Goal: Task Accomplishment & Management: Use online tool/utility

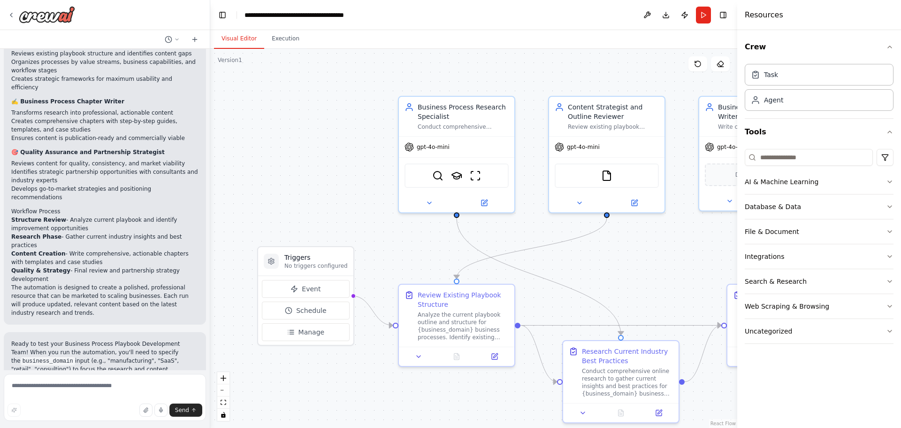
scroll to position [892, 0]
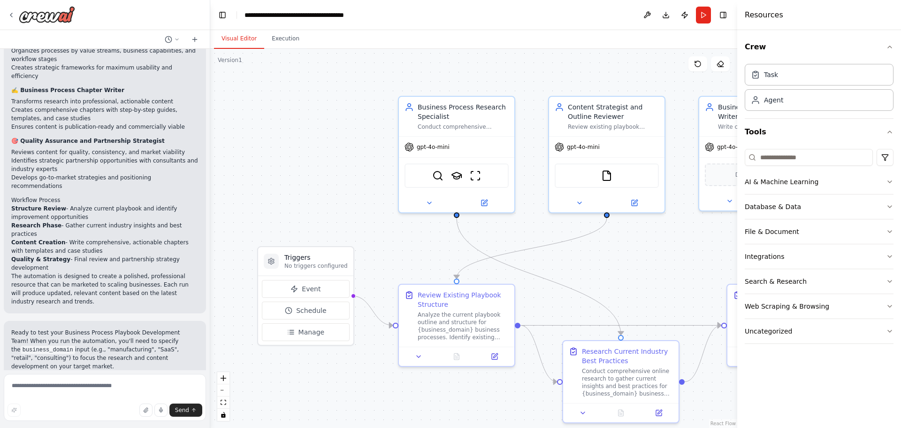
click at [644, 262] on div ".deletable-edge-delete-btn { width: 20px; height: 20px; border: 0px solid #ffff…" at bounding box center [473, 238] width 527 height 379
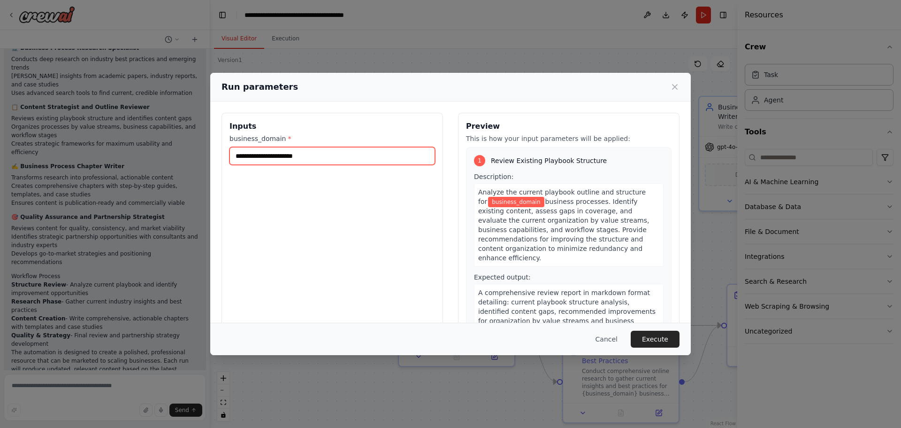
drag, startPoint x: 330, startPoint y: 157, endPoint x: 189, endPoint y: 156, distance: 140.4
click at [189, 156] on div "Run parameters Inputs business_domain * Preview This is how your input paramete…" at bounding box center [450, 214] width 901 height 428
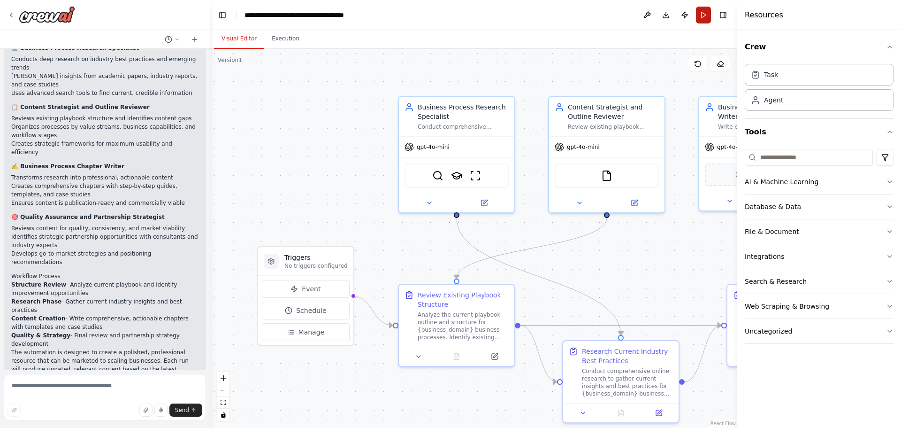
click at [705, 17] on button "Run" at bounding box center [703, 15] width 15 height 17
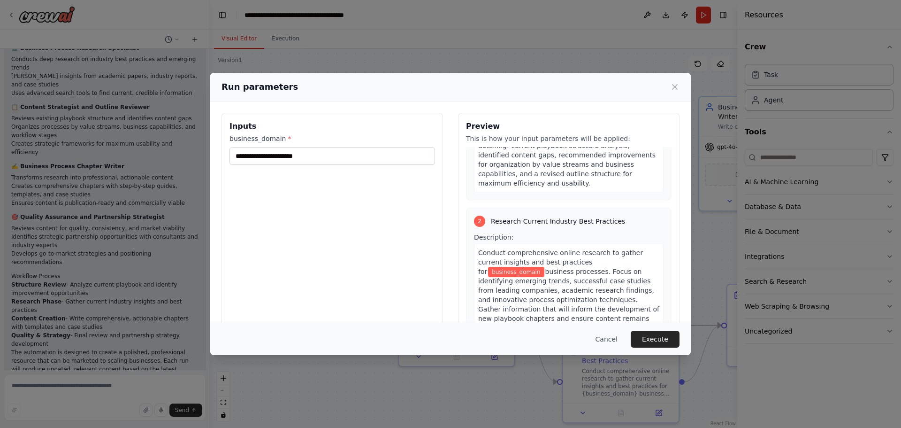
scroll to position [188, 0]
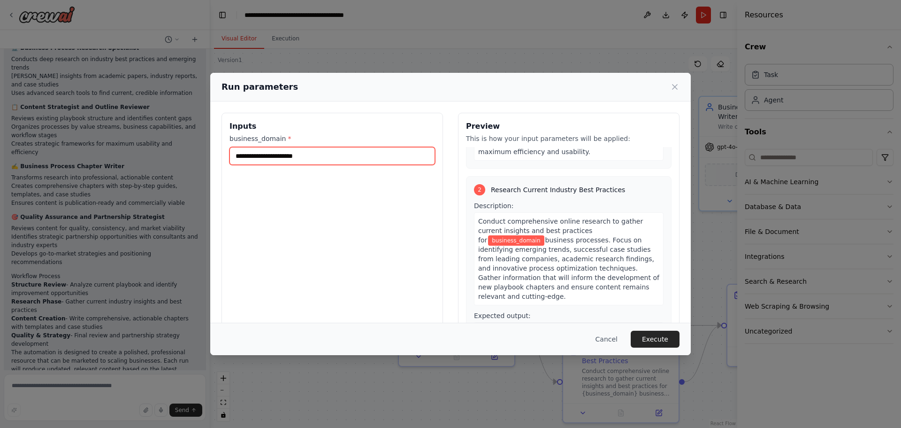
click at [272, 155] on input "business_domain *" at bounding box center [333, 156] width 206 height 18
paste input "**********"
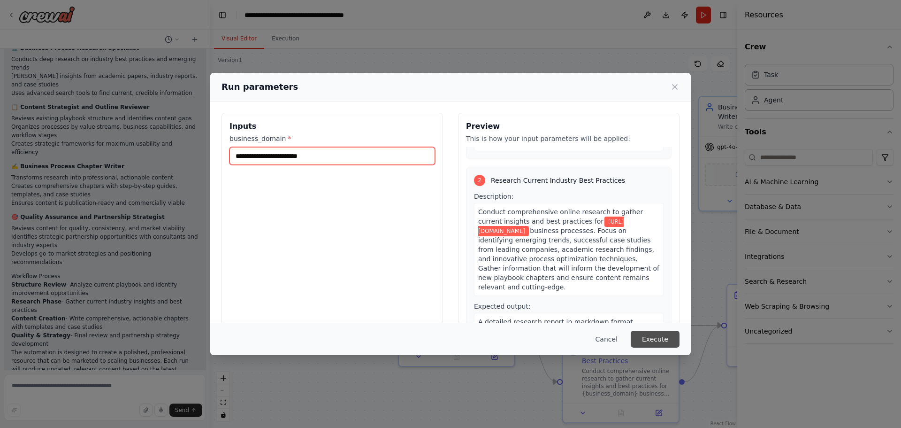
type input "**********"
click at [662, 344] on button "Execute" at bounding box center [655, 339] width 49 height 17
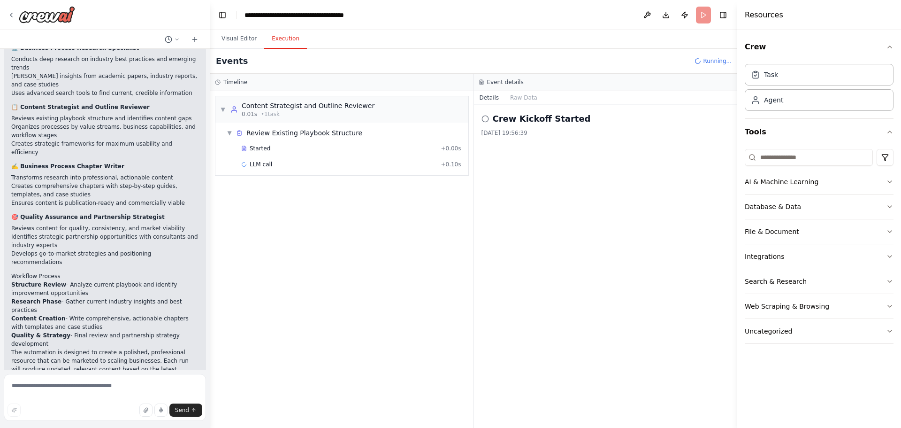
click at [311, 157] on div "Started + 0.00s LLM call + 0.10s" at bounding box center [346, 157] width 246 height 32
click at [318, 150] on div "Started" at bounding box center [339, 149] width 196 height 8
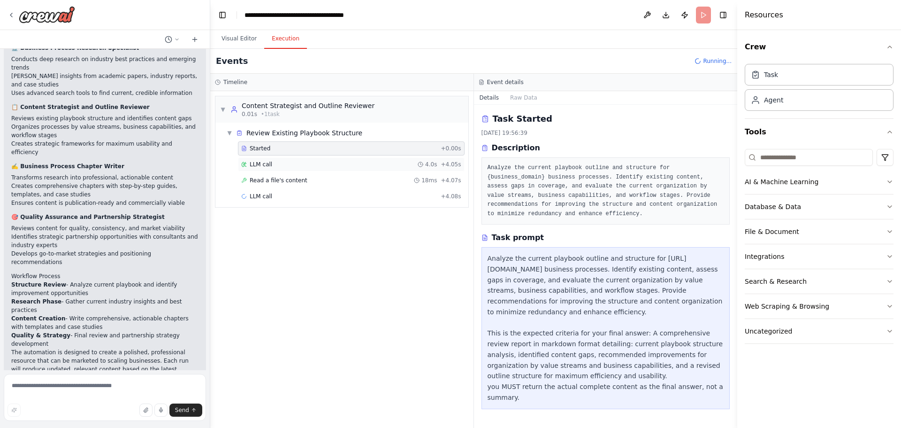
click at [316, 165] on div "LLM call 4.0s + 4.05s" at bounding box center [351, 165] width 220 height 8
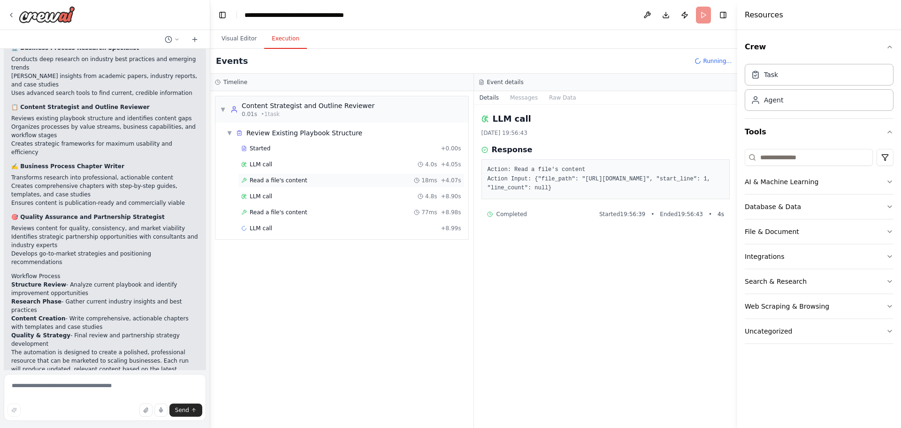
click at [338, 178] on div "Read a file's content 18ms + 4.07s" at bounding box center [351, 181] width 220 height 8
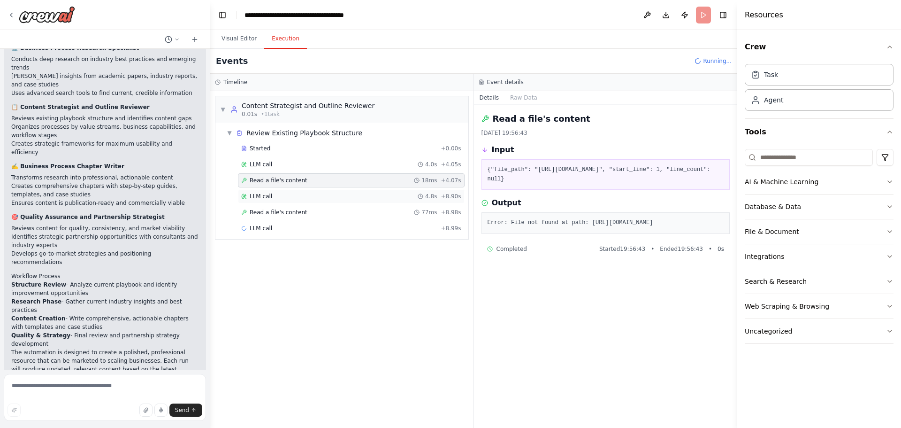
click at [332, 201] on div "LLM call 4.8s + 8.90s" at bounding box center [351, 196] width 227 height 14
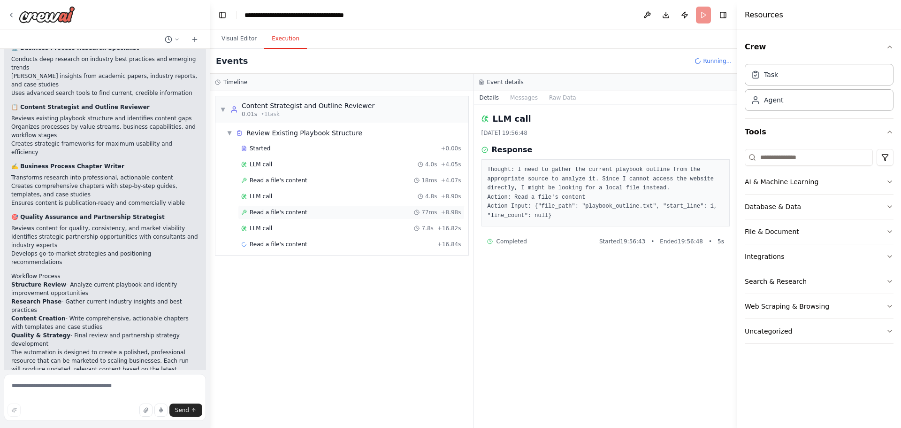
click at [334, 208] on div "Read a file's content 77ms + 8.98s" at bounding box center [351, 212] width 220 height 8
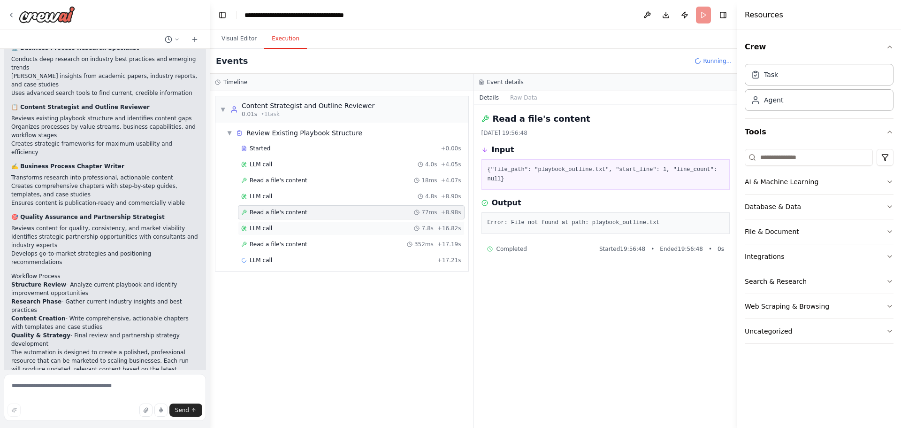
click at [338, 231] on div "LLM call 7.8s + 16.82s" at bounding box center [351, 228] width 220 height 8
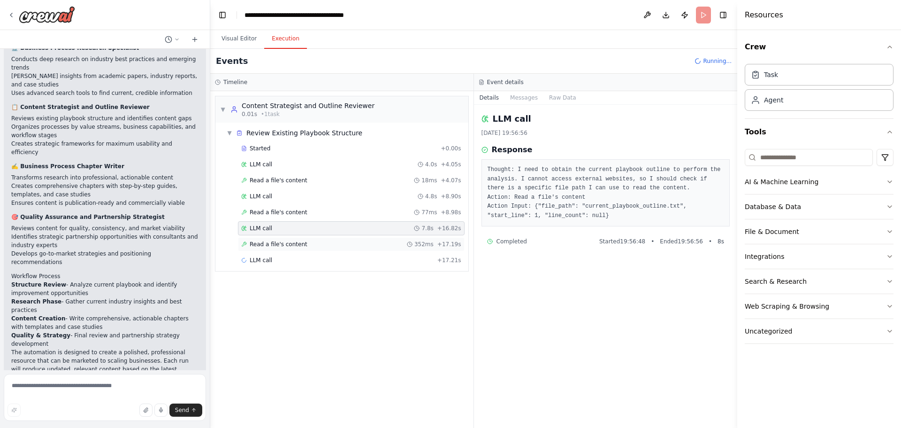
click at [338, 241] on div "Read a file's content 352ms + 17.19s" at bounding box center [351, 244] width 220 height 8
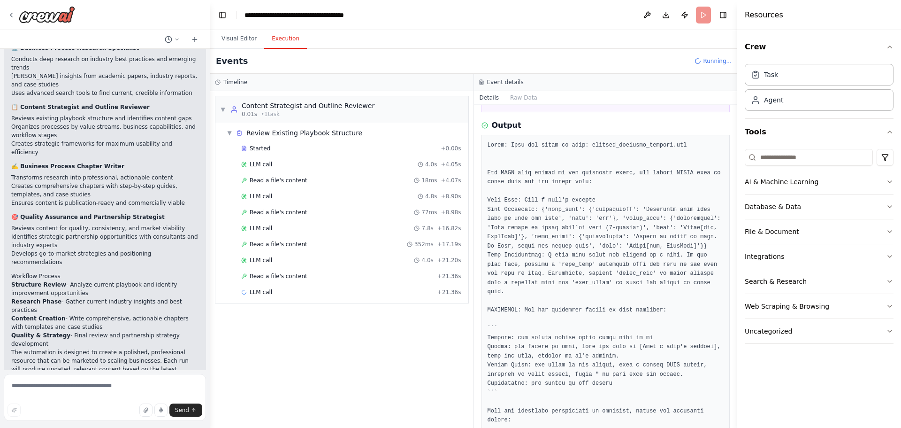
scroll to position [94, 0]
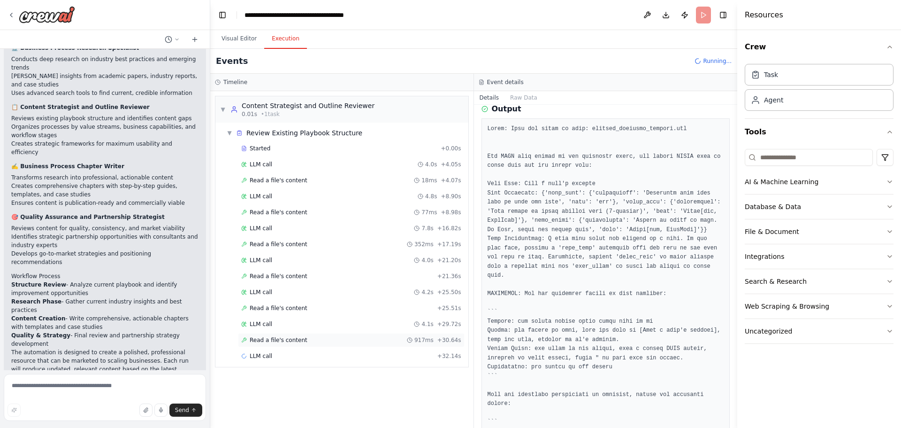
click at [312, 342] on div "Read a file's content 917ms + 30.64s" at bounding box center [351, 340] width 220 height 8
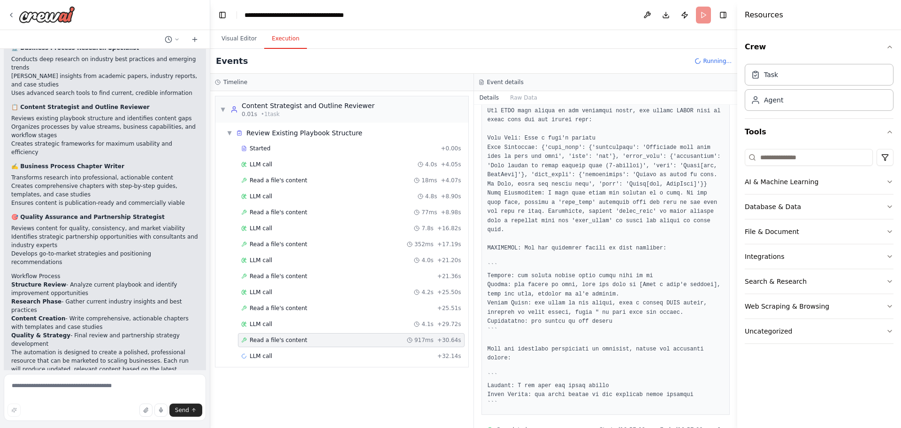
scroll to position [144, 0]
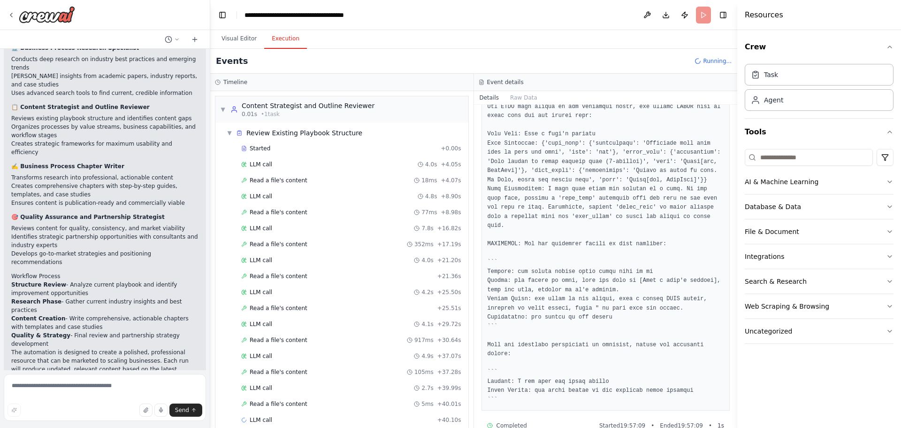
click at [318, 386] on div "LLM call 2.7s + 39.99s" at bounding box center [351, 388] width 220 height 8
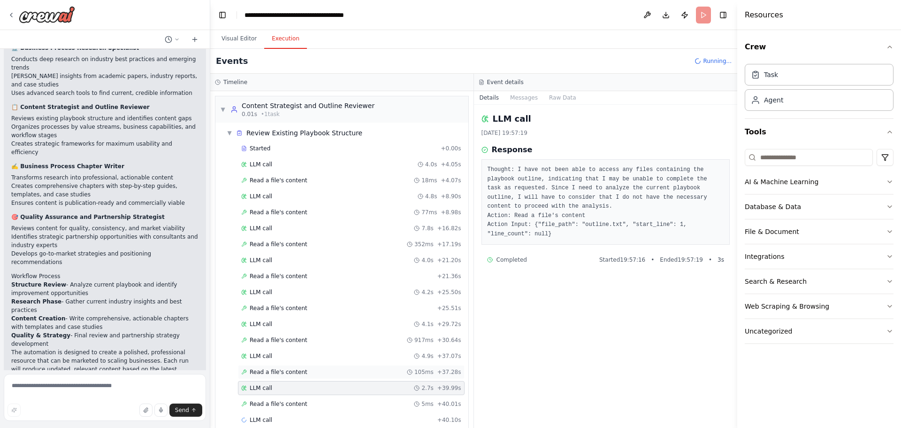
click at [321, 371] on div "Read a file's content 105ms + 37.28s" at bounding box center [351, 372] width 220 height 8
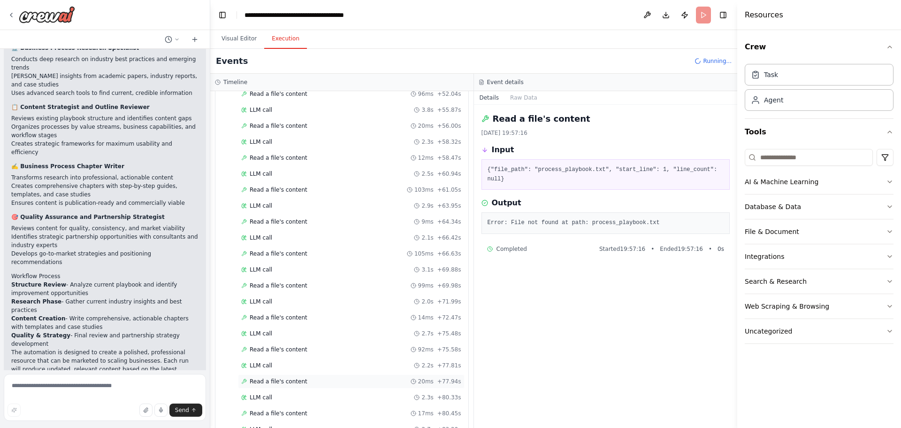
scroll to position [604, 0]
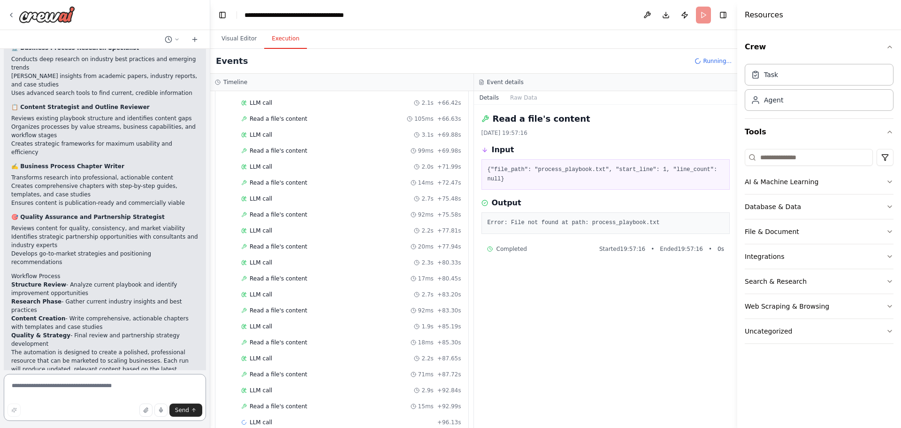
click at [94, 387] on textarea at bounding box center [105, 397] width 202 height 47
type textarea "**********"
click at [181, 408] on span "Send" at bounding box center [182, 410] width 14 height 8
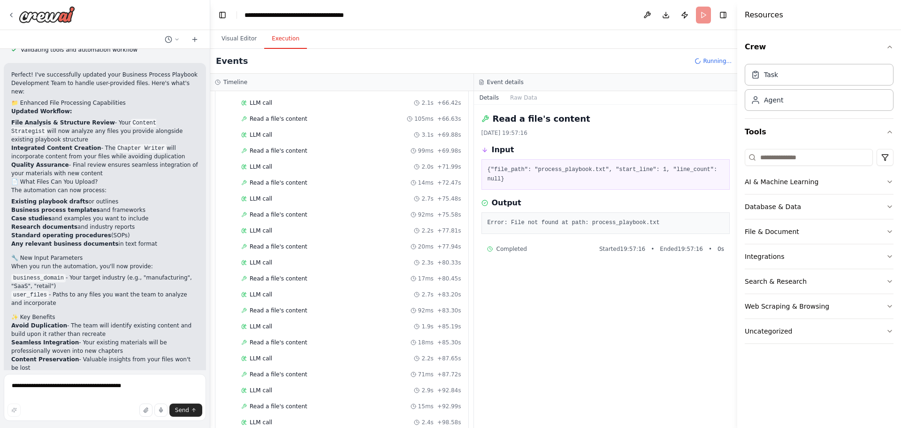
scroll to position [1538, 0]
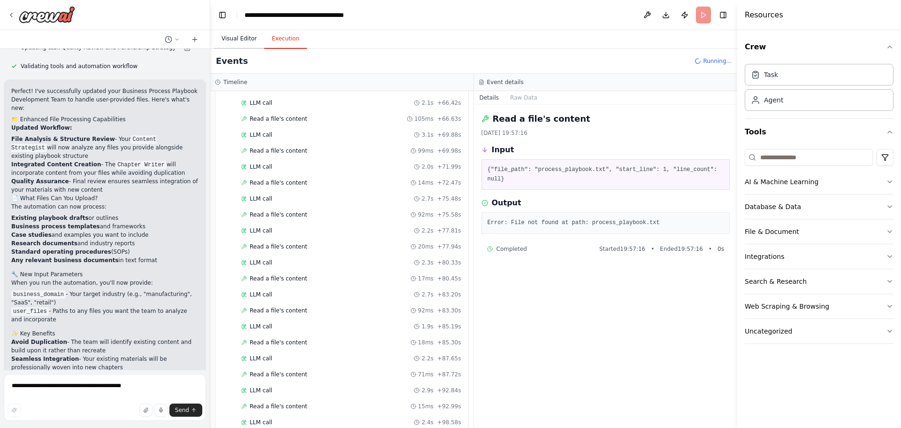
click at [246, 40] on button "Visual Editor" at bounding box center [239, 39] width 50 height 20
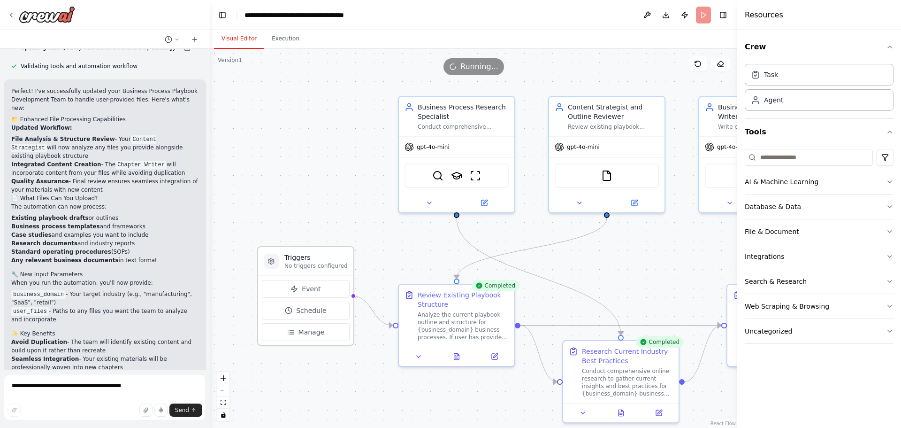
click at [322, 258] on h3 "Triggers" at bounding box center [315, 257] width 63 height 9
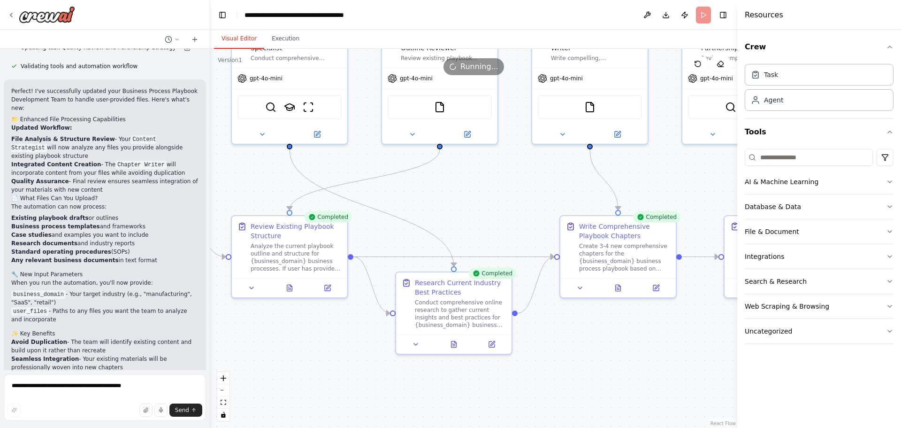
drag, startPoint x: 663, startPoint y: 259, endPoint x: 496, endPoint y: 190, distance: 180.6
click at [496, 190] on div ".deletable-edge-delete-btn { width: 20px; height: 20px; border: 0px solid #ffff…" at bounding box center [473, 238] width 527 height 379
click at [454, 347] on button at bounding box center [454, 342] width 40 height 11
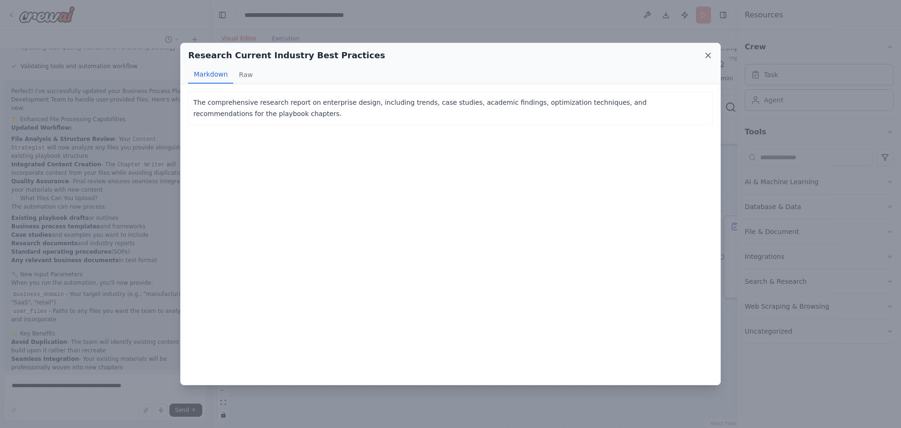
click at [708, 59] on icon at bounding box center [708, 55] width 9 height 9
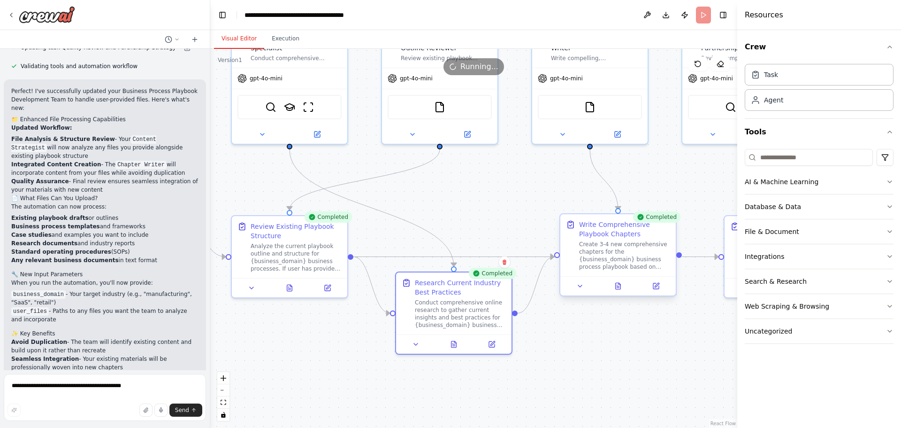
click at [620, 292] on div at bounding box center [618, 285] width 115 height 19
click at [615, 282] on button at bounding box center [619, 285] width 40 height 11
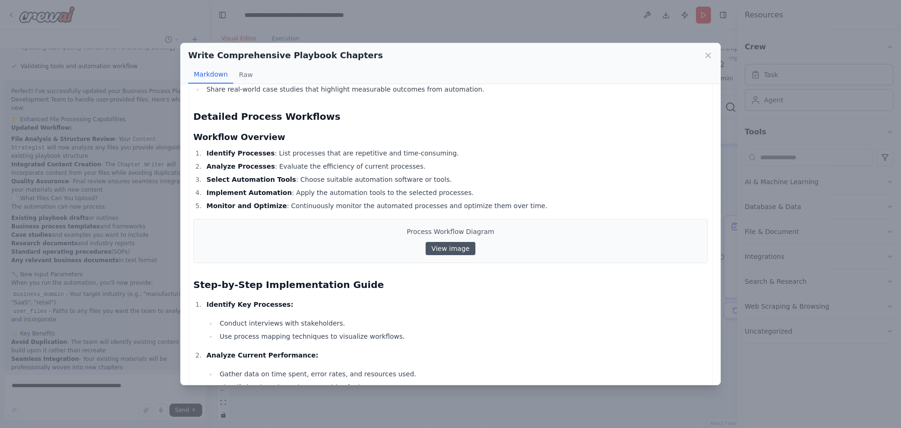
scroll to position [235, 0]
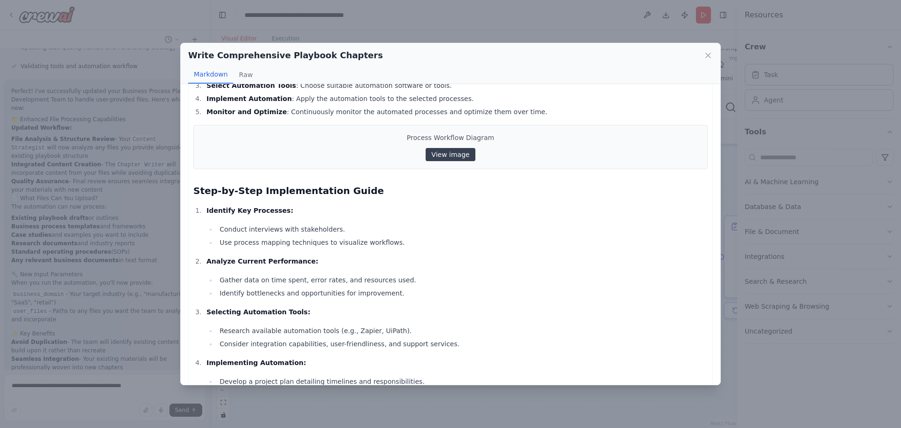
click at [447, 148] on link "View image" at bounding box center [450, 154] width 49 height 13
click at [706, 55] on icon at bounding box center [708, 55] width 9 height 9
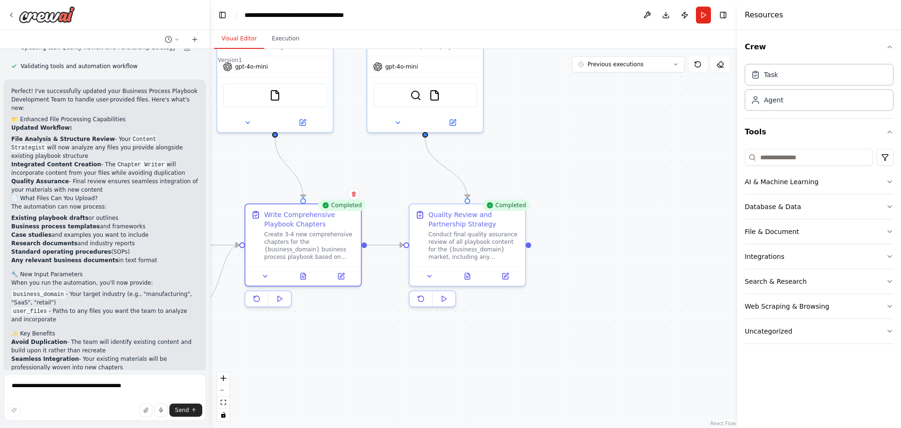
drag, startPoint x: 574, startPoint y: 361, endPoint x: 340, endPoint y: 346, distance: 233.8
click at [340, 346] on div ".deletable-edge-delete-btn { width: 20px; height: 20px; border: 0px solid #ffff…" at bounding box center [473, 238] width 527 height 379
click at [464, 273] on icon at bounding box center [468, 274] width 8 height 8
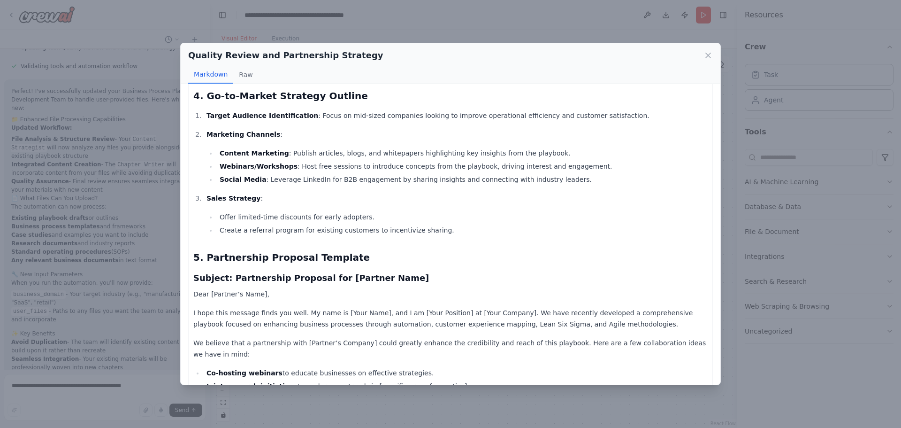
scroll to position [965, 0]
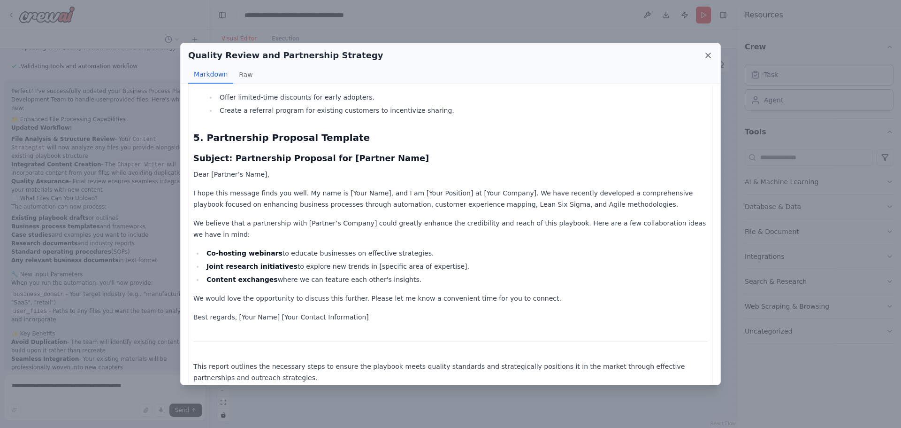
click at [712, 56] on icon at bounding box center [708, 55] width 9 height 9
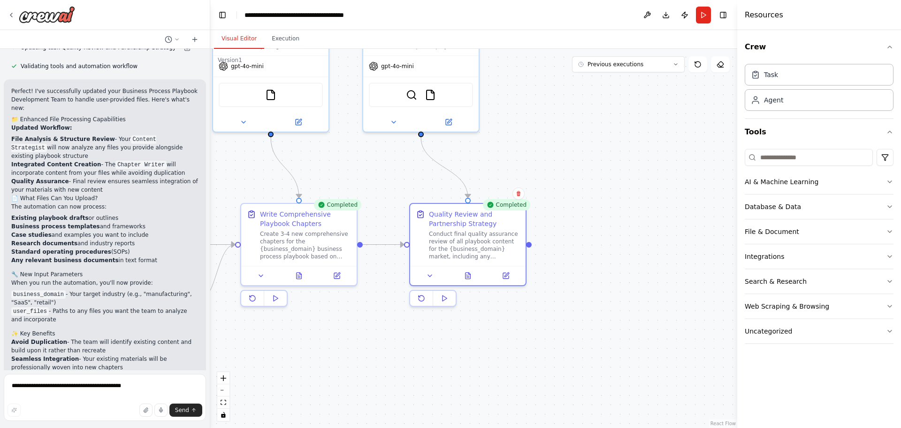
drag, startPoint x: 415, startPoint y: 355, endPoint x: 687, endPoint y: 338, distance: 272.4
click at [687, 338] on div ".deletable-edge-delete-btn { width: 20px; height: 20px; border: 0px solid #ffff…" at bounding box center [473, 238] width 527 height 379
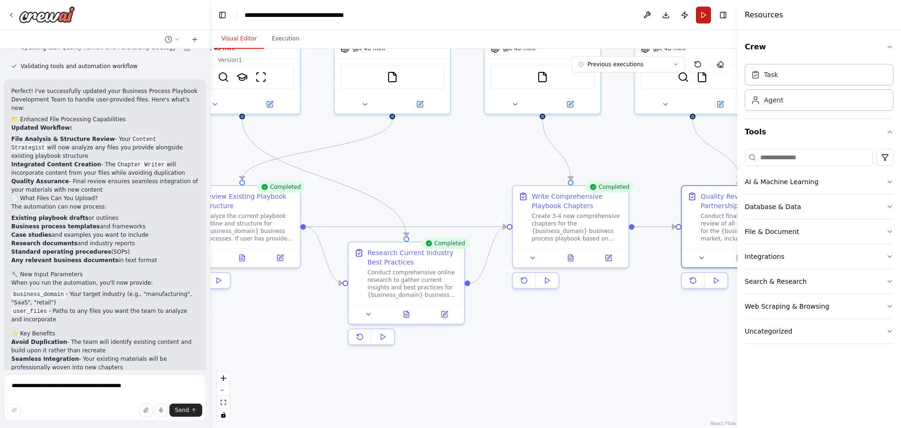
click at [701, 11] on button "Run" at bounding box center [703, 15] width 15 height 17
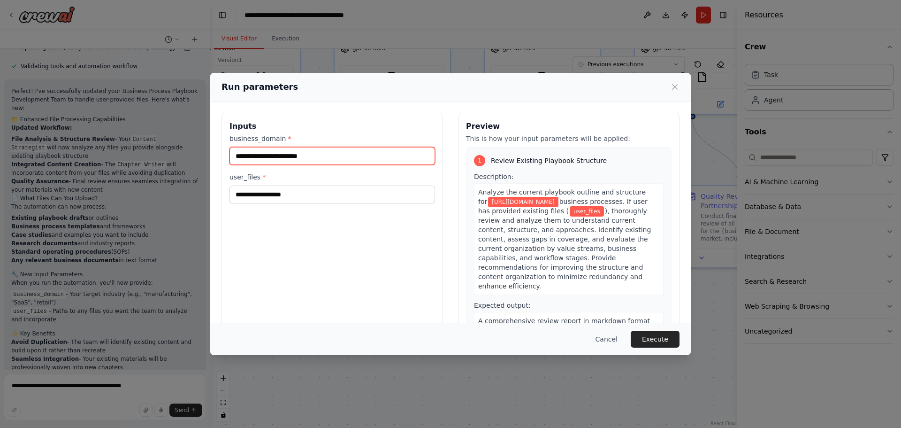
drag, startPoint x: 329, startPoint y: 155, endPoint x: 307, endPoint y: 152, distance: 21.4
click at [201, 152] on div "**********" at bounding box center [450, 214] width 901 height 428
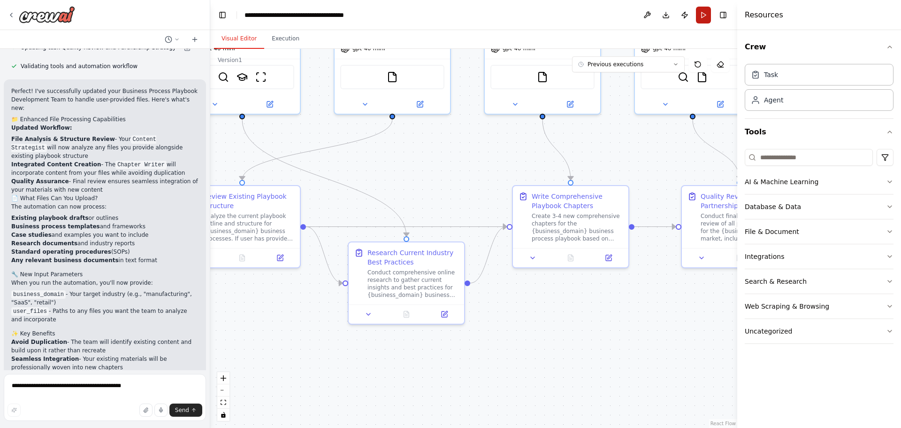
click at [706, 14] on button "Run" at bounding box center [703, 15] width 15 height 17
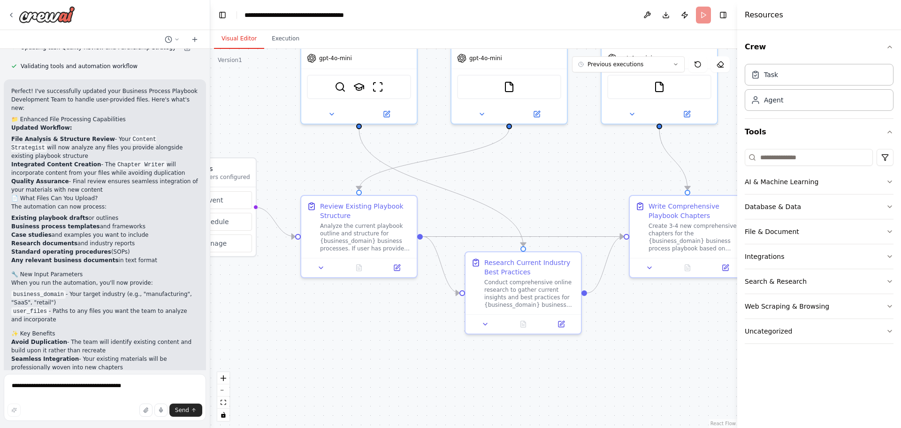
drag, startPoint x: 418, startPoint y: 172, endPoint x: 514, endPoint y: 180, distance: 96.1
click at [514, 180] on div ".deletable-edge-delete-btn { width: 20px; height: 20px; border: 0px solid #ffff…" at bounding box center [473, 238] width 527 height 379
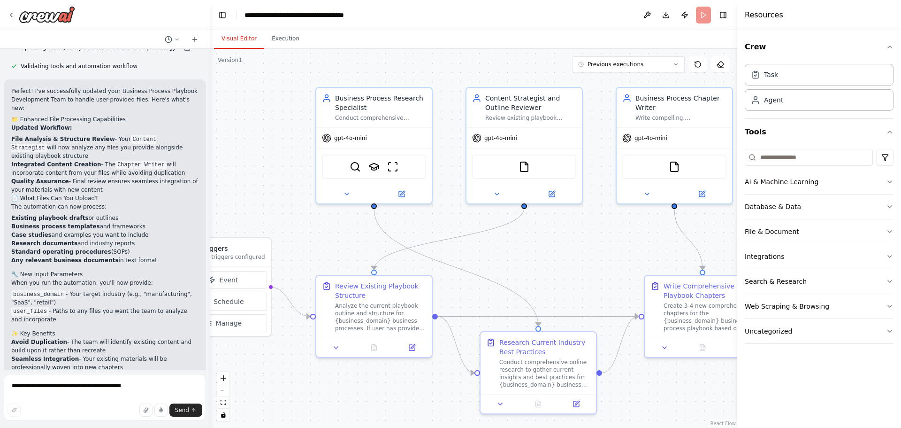
drag, startPoint x: 280, startPoint y: 174, endPoint x: 295, endPoint y: 254, distance: 81.2
click at [295, 254] on div ".deletable-edge-delete-btn { width: 20px; height: 20px; border: 0px solid #ffff…" at bounding box center [473, 238] width 527 height 379
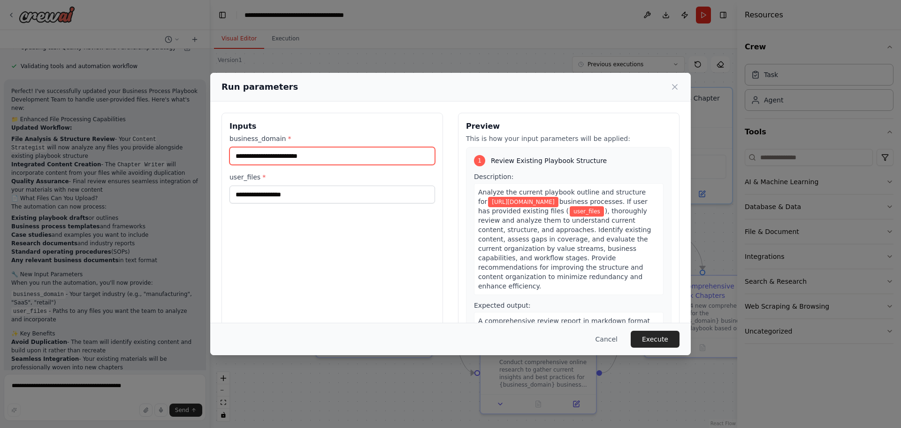
click at [277, 156] on input "**********" at bounding box center [333, 156] width 206 height 18
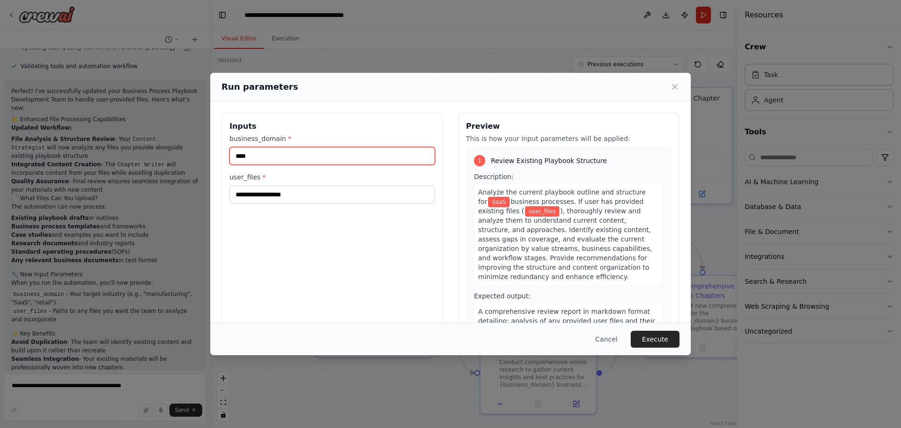
type input "****"
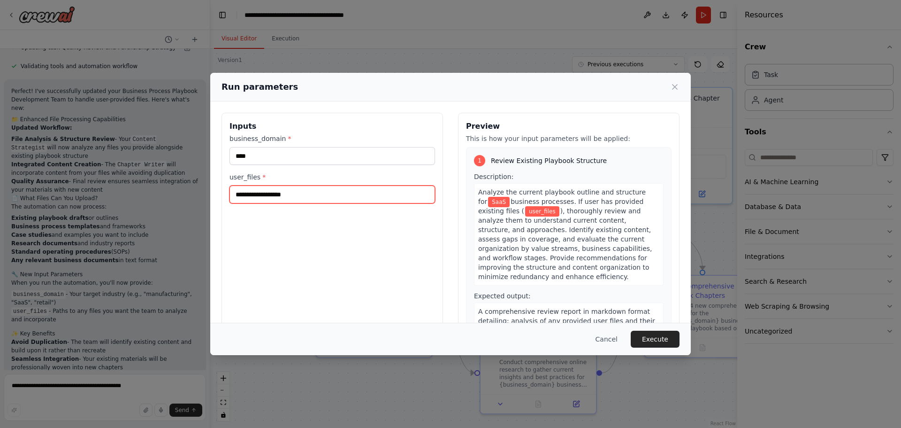
click at [281, 195] on input "user_files *" at bounding box center [333, 194] width 206 height 18
click at [281, 194] on input "user_files *" at bounding box center [333, 194] width 206 height 18
click at [281, 196] on input "user_files *" at bounding box center [333, 194] width 206 height 18
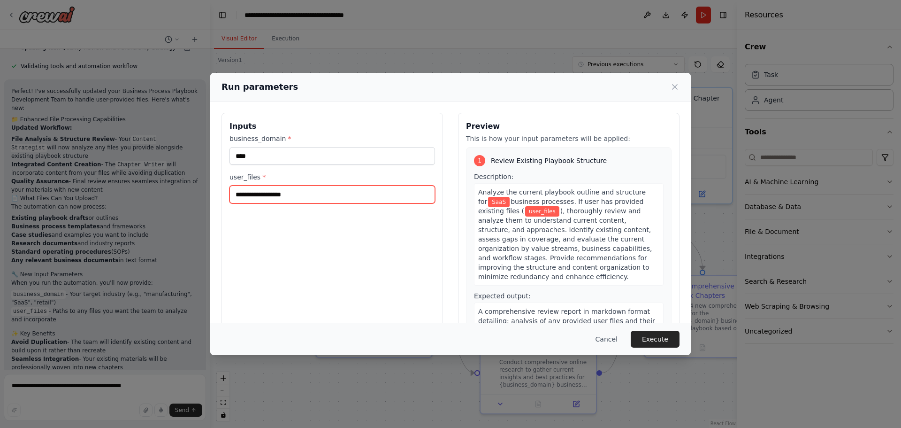
paste input "**********"
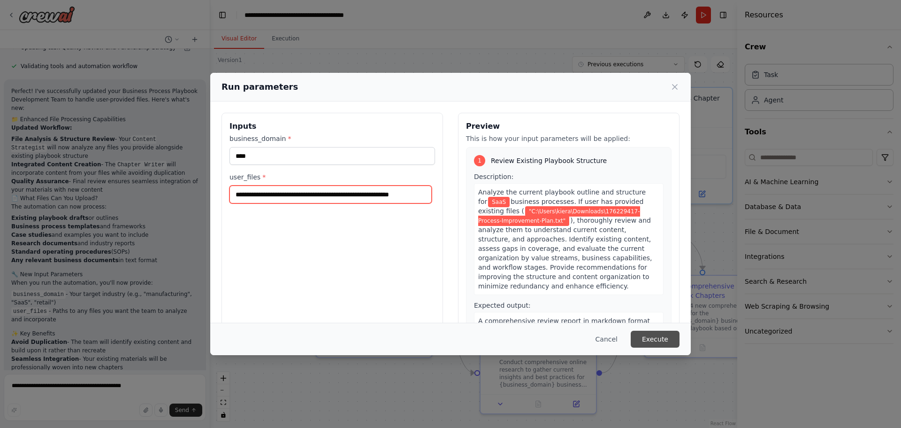
type input "**********"
click at [656, 338] on button "Execute" at bounding box center [655, 339] width 49 height 17
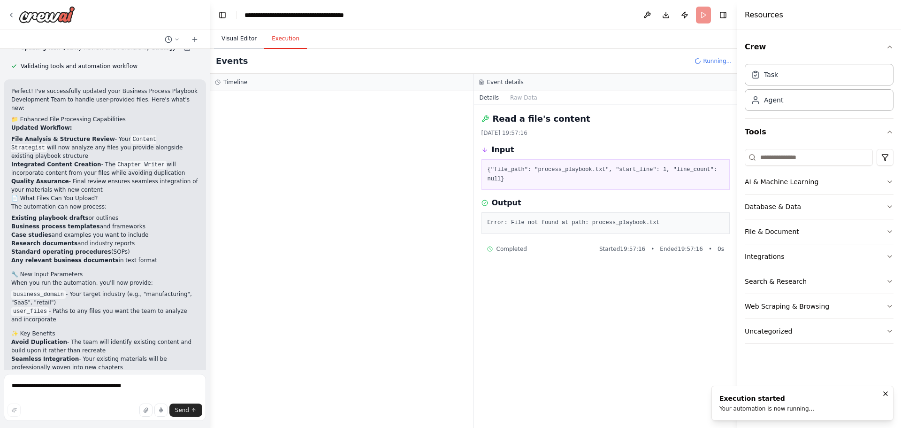
click at [224, 37] on button "Visual Editor" at bounding box center [239, 39] width 50 height 20
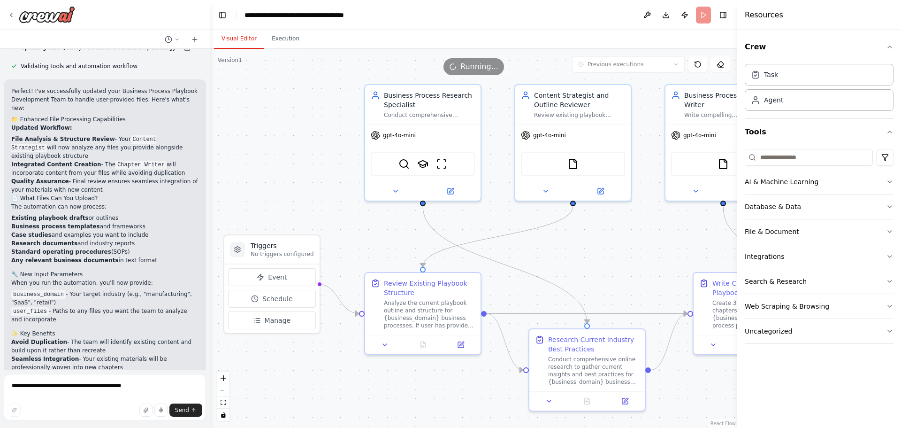
drag, startPoint x: 312, startPoint y: 231, endPoint x: 324, endPoint y: 138, distance: 93.3
click at [360, 228] on div ".deletable-edge-delete-btn { width: 20px; height: 20px; border: 0px solid #ffff…" at bounding box center [473, 238] width 527 height 379
click at [288, 34] on button "Execution" at bounding box center [285, 39] width 43 height 20
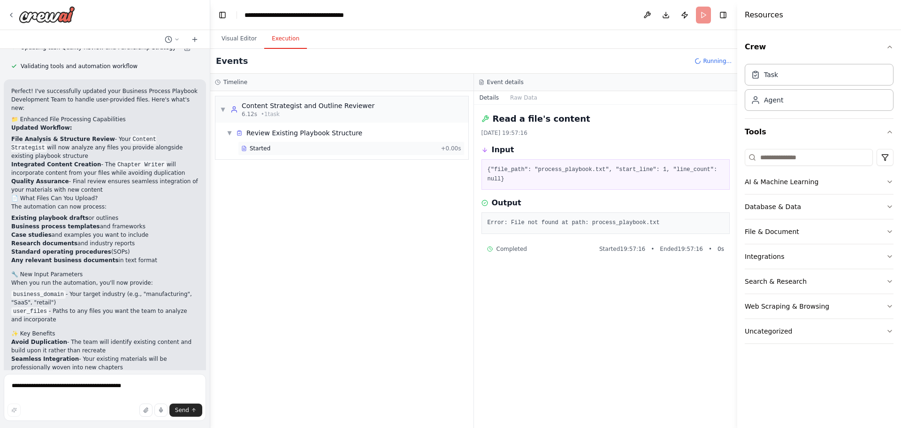
click at [318, 151] on div "Started" at bounding box center [339, 149] width 196 height 8
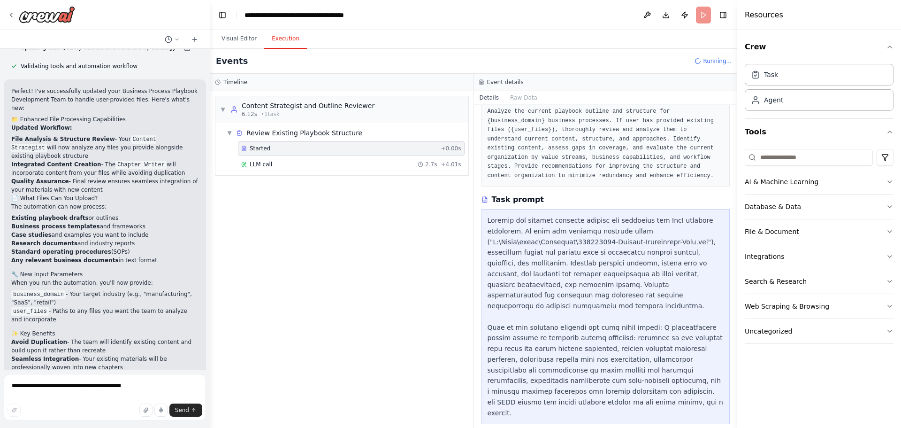
scroll to position [57, 0]
click at [331, 182] on div "Read a file's content 99ms + 4.85s" at bounding box center [351, 181] width 220 height 8
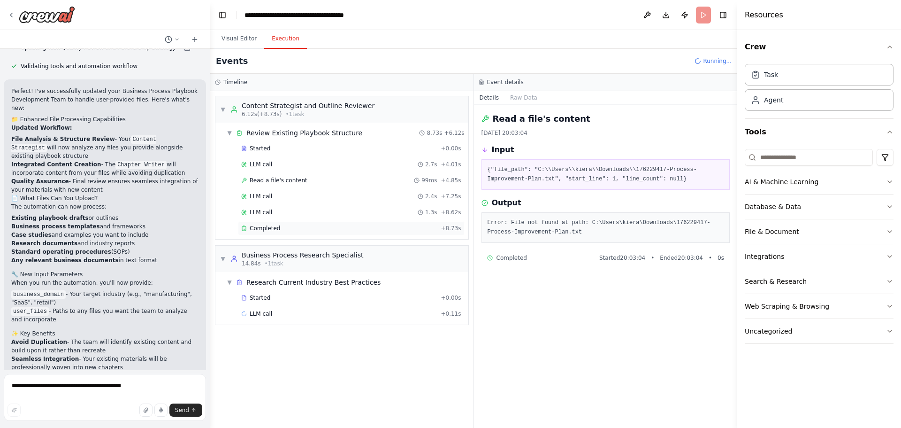
click at [326, 232] on div "Completed + 8.73s" at bounding box center [351, 228] width 227 height 14
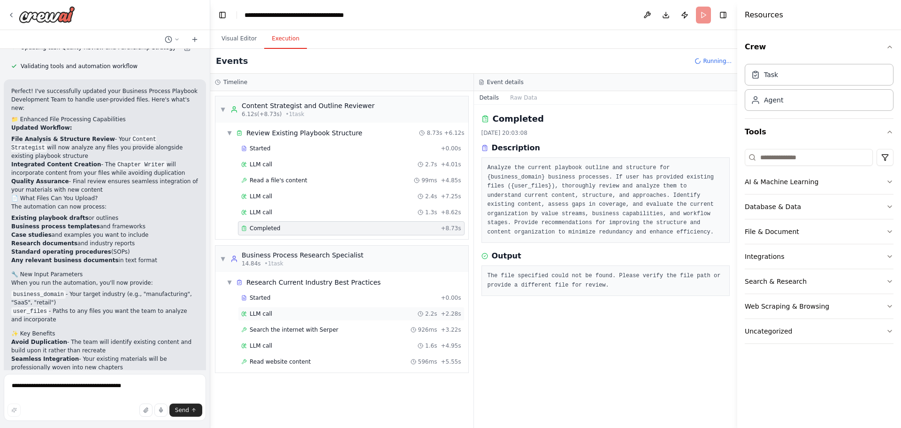
click at [294, 313] on div "LLM call 2.2s + 2.28s" at bounding box center [351, 314] width 220 height 8
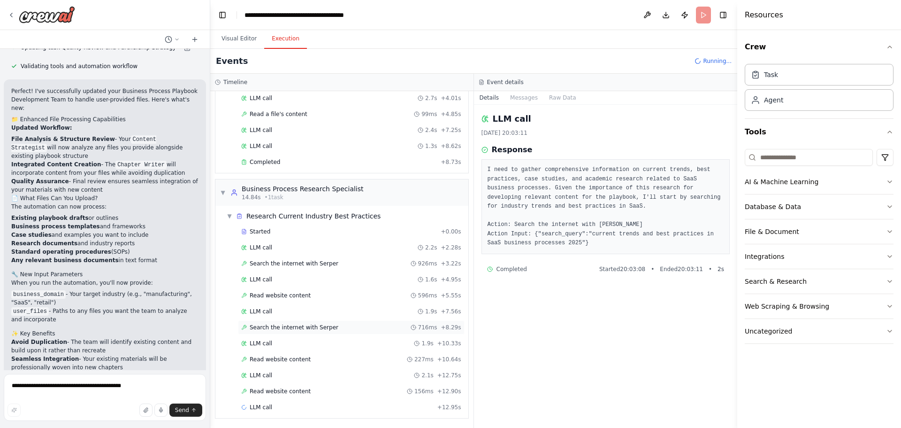
scroll to position [67, 0]
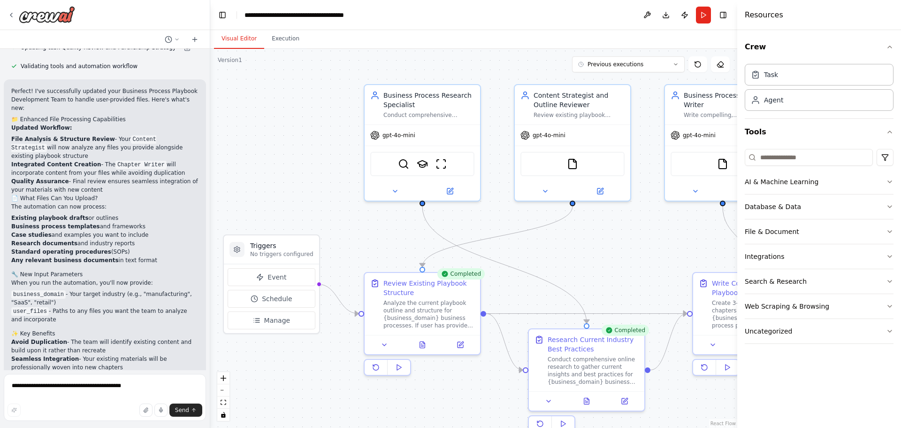
click at [243, 41] on button "Visual Editor" at bounding box center [239, 39] width 50 height 20
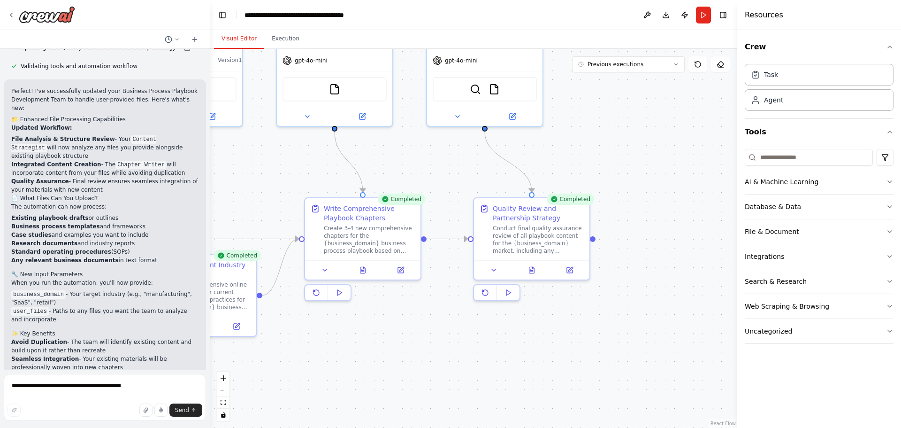
drag, startPoint x: 658, startPoint y: 245, endPoint x: 228, endPoint y: 172, distance: 436.1
click at [228, 172] on div ".deletable-edge-delete-btn { width: 20px; height: 20px; border: 0px solid #ffff…" at bounding box center [473, 238] width 527 height 379
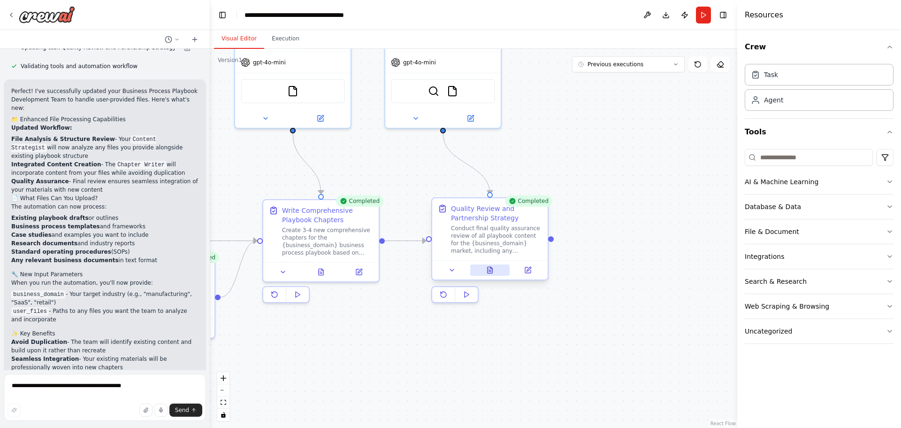
click at [487, 269] on icon at bounding box center [490, 270] width 8 height 8
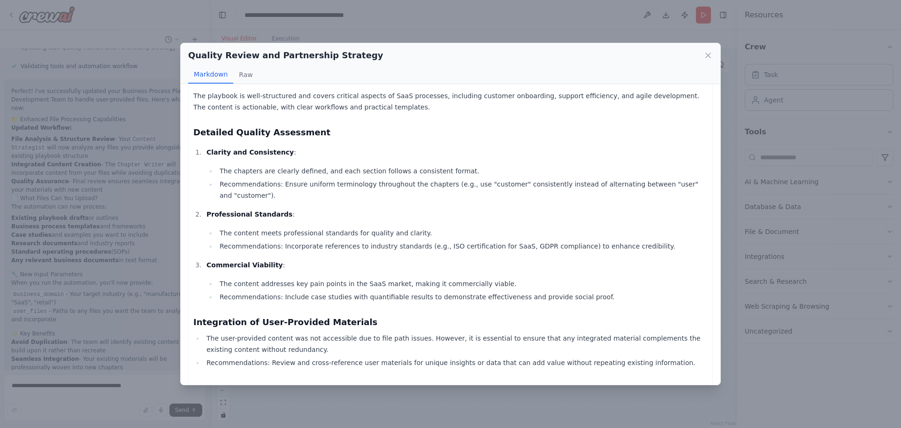
scroll to position [94, 0]
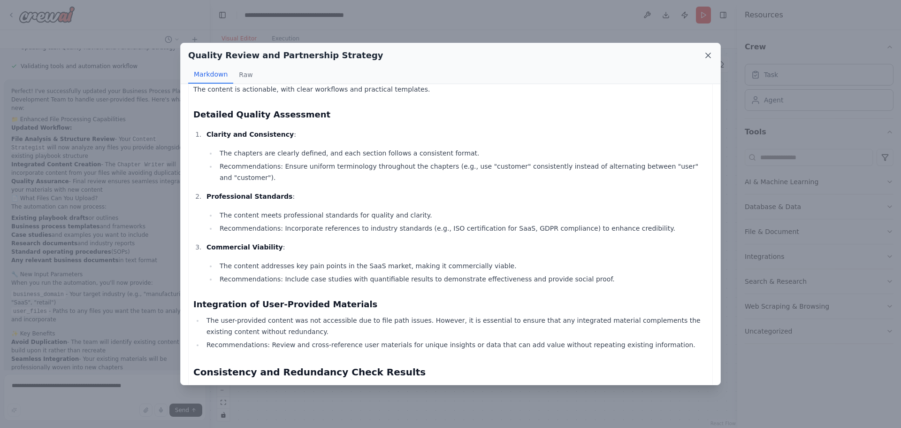
click at [707, 59] on icon at bounding box center [708, 55] width 9 height 9
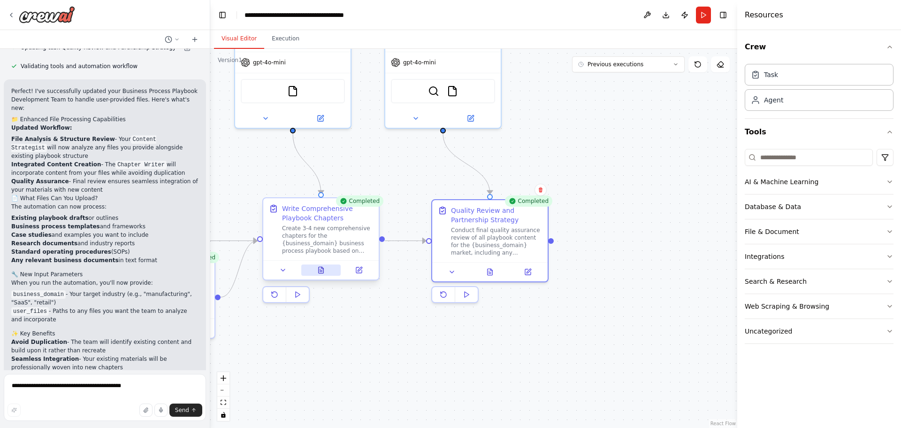
click at [322, 271] on icon at bounding box center [321, 271] width 2 height 0
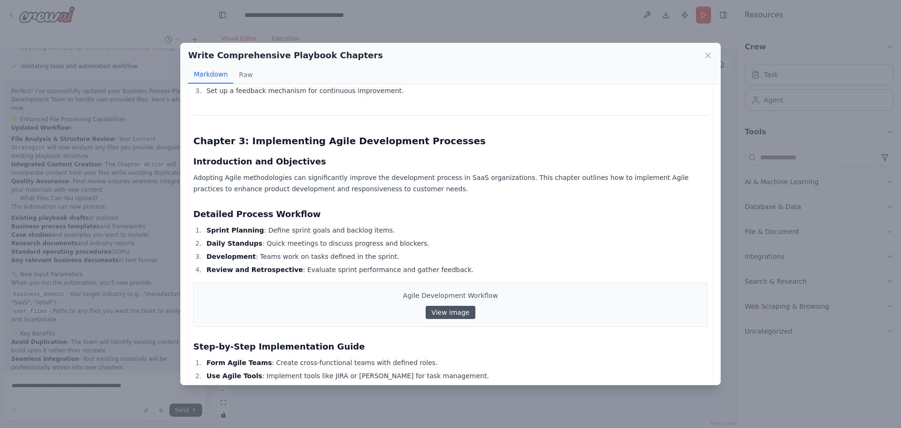
scroll to position [1268, 0]
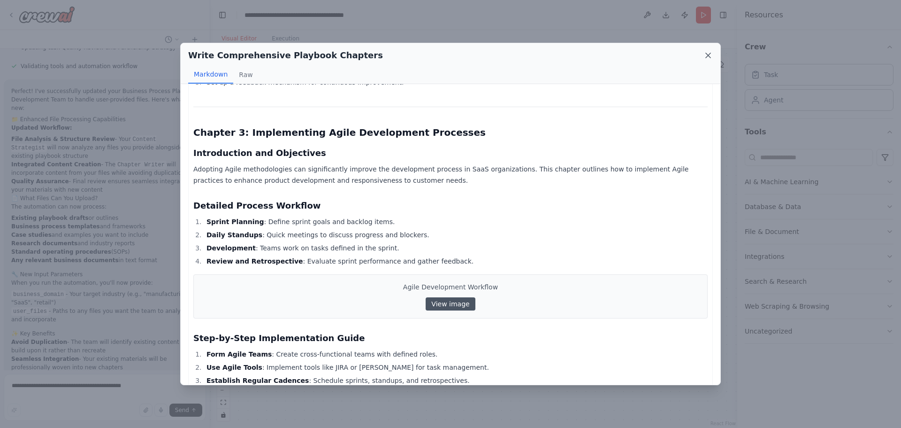
click at [707, 58] on icon at bounding box center [708, 55] width 9 height 9
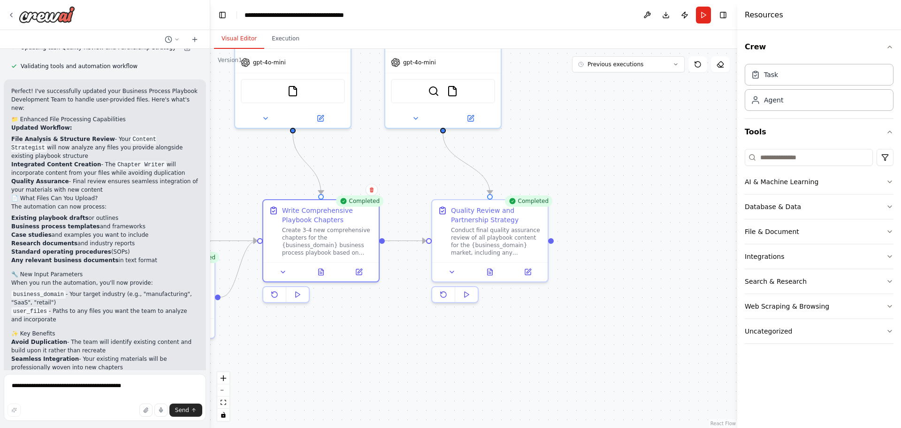
click at [609, 142] on div ".deletable-edge-delete-btn { width: 20px; height: 20px; border: 0px solid #ffff…" at bounding box center [473, 238] width 527 height 379
click at [11, 19] on div at bounding box center [42, 14] width 68 height 17
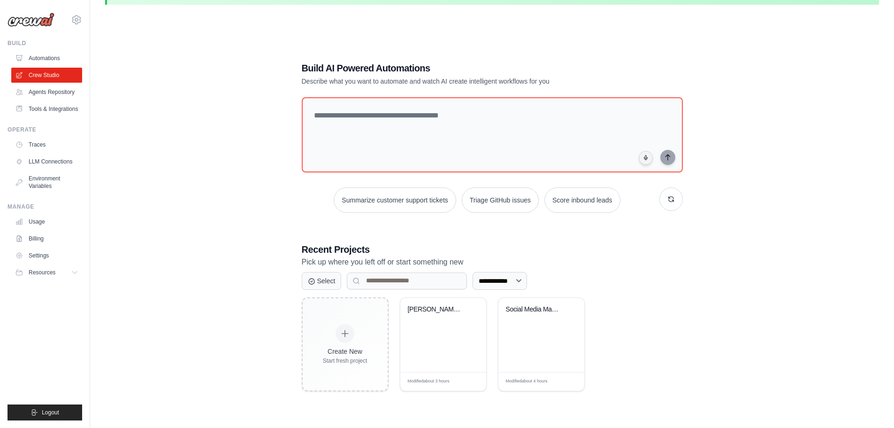
scroll to position [52, 0]
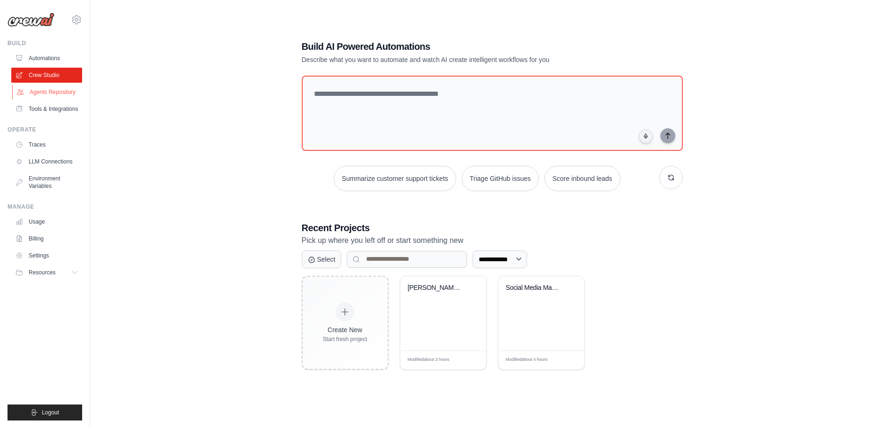
click at [59, 90] on link "Agents Repository" at bounding box center [47, 92] width 71 height 15
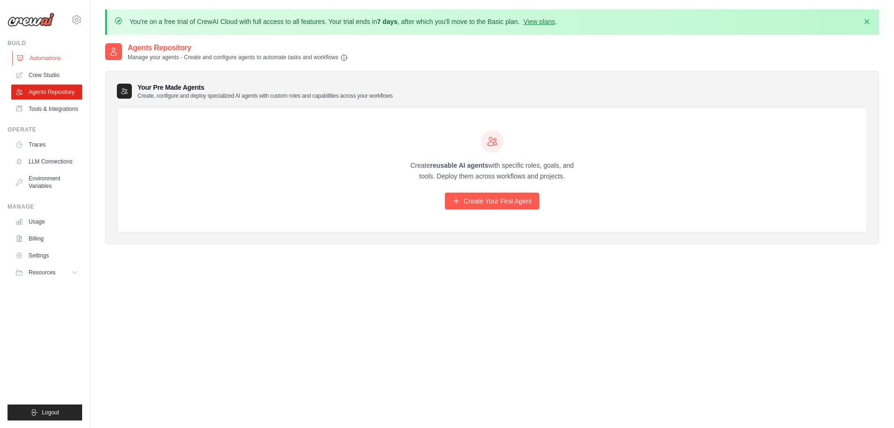
click at [45, 57] on link "Automations" at bounding box center [47, 58] width 71 height 15
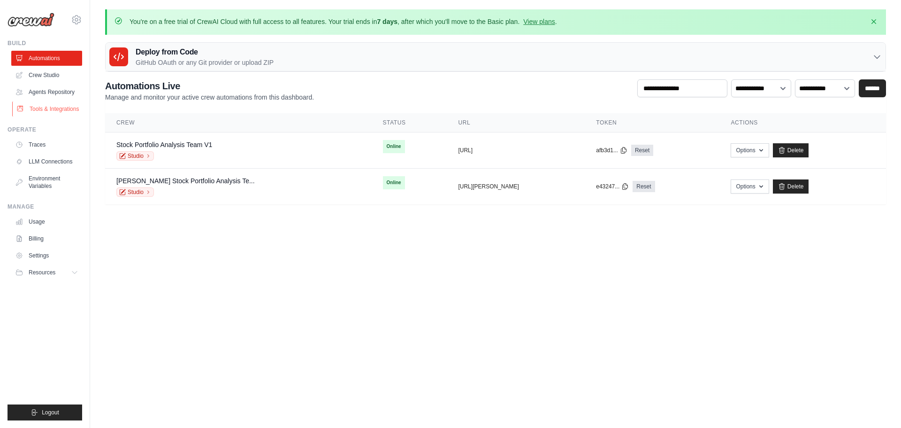
click at [52, 107] on link "Tools & Integrations" at bounding box center [47, 108] width 71 height 15
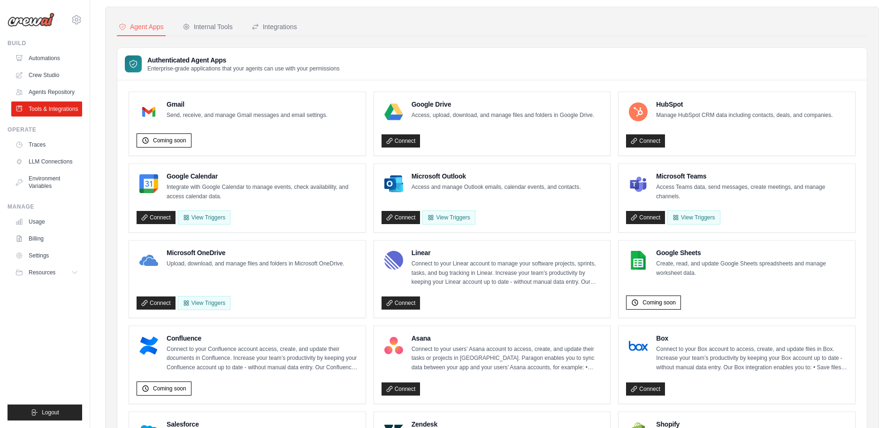
scroll to position [94, 0]
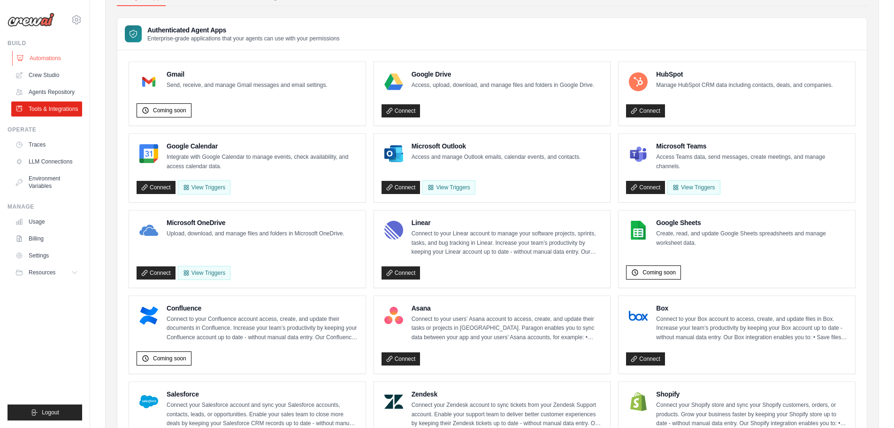
click at [52, 58] on link "Automations" at bounding box center [47, 58] width 71 height 15
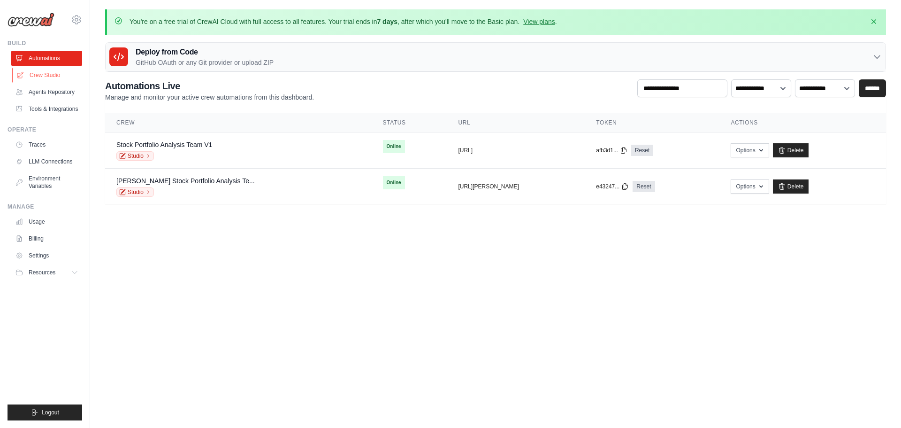
click at [40, 77] on link "Crew Studio" at bounding box center [47, 75] width 71 height 15
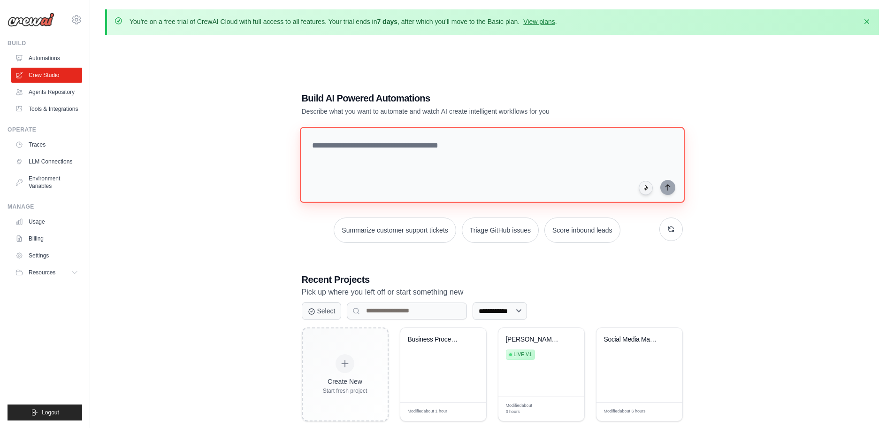
click at [409, 165] on textarea at bounding box center [492, 165] width 385 height 76
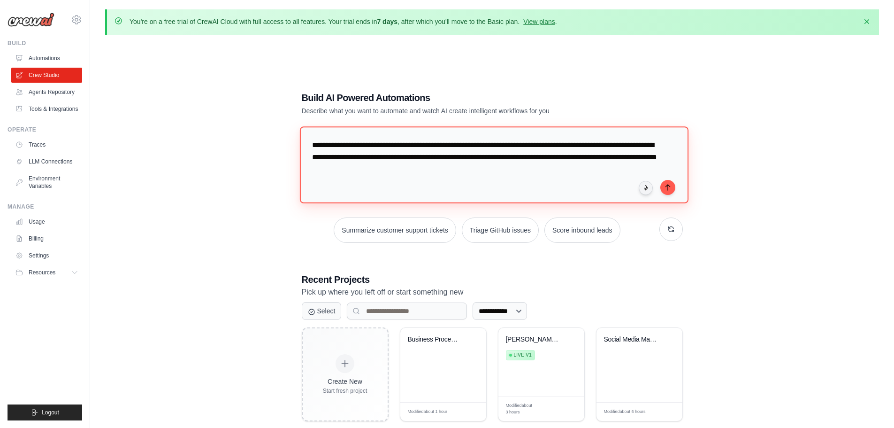
paste textarea
type textarea "**********"
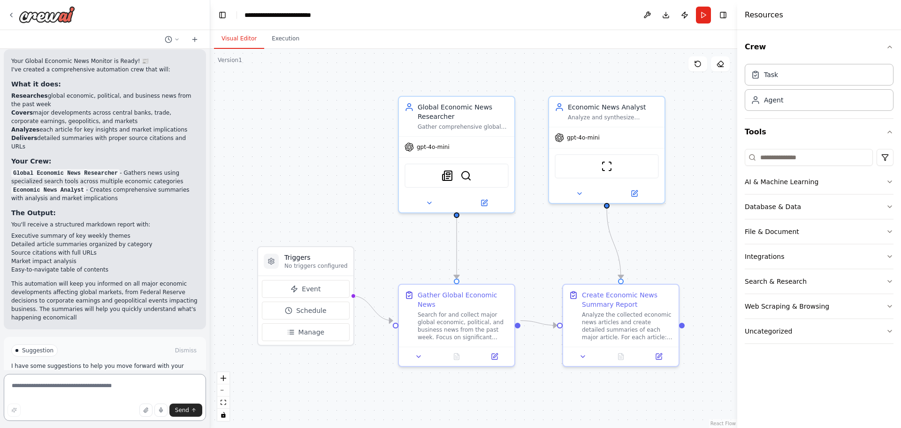
scroll to position [590, 0]
